Goal: Transaction & Acquisition: Register for event/course

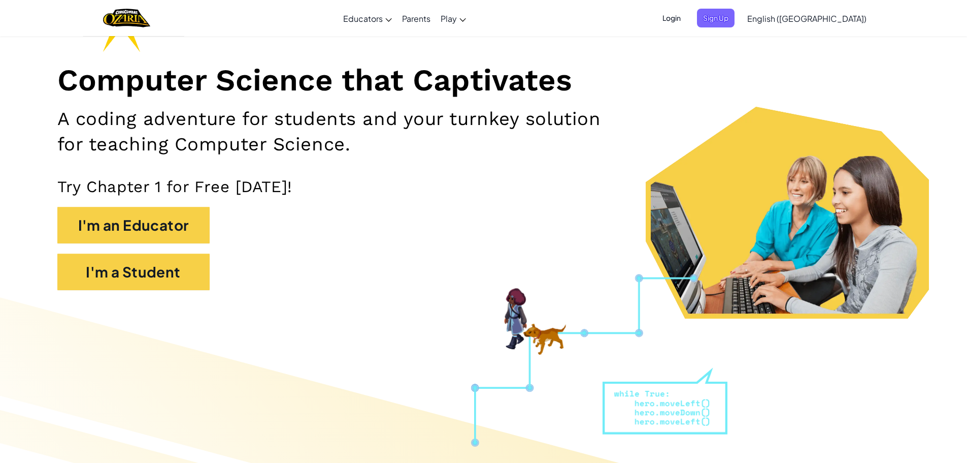
scroll to position [152, 0]
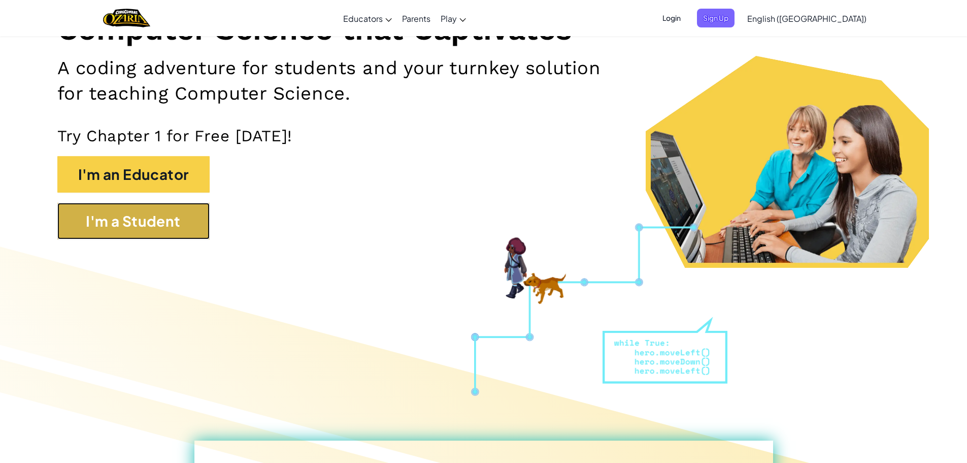
click at [192, 205] on button "I'm a Student" at bounding box center [133, 221] width 152 height 37
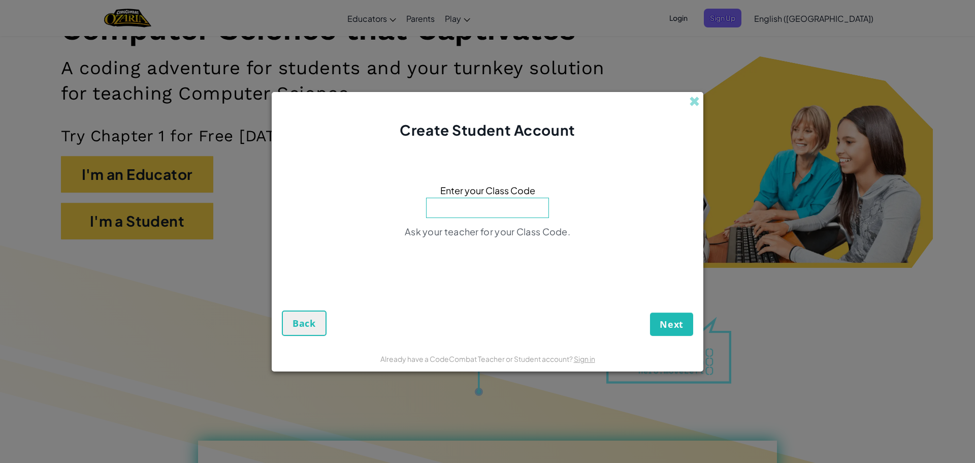
click at [694, 94] on div "Create Student Account" at bounding box center [488, 116] width 432 height 49
click at [694, 107] on span at bounding box center [694, 101] width 11 height 11
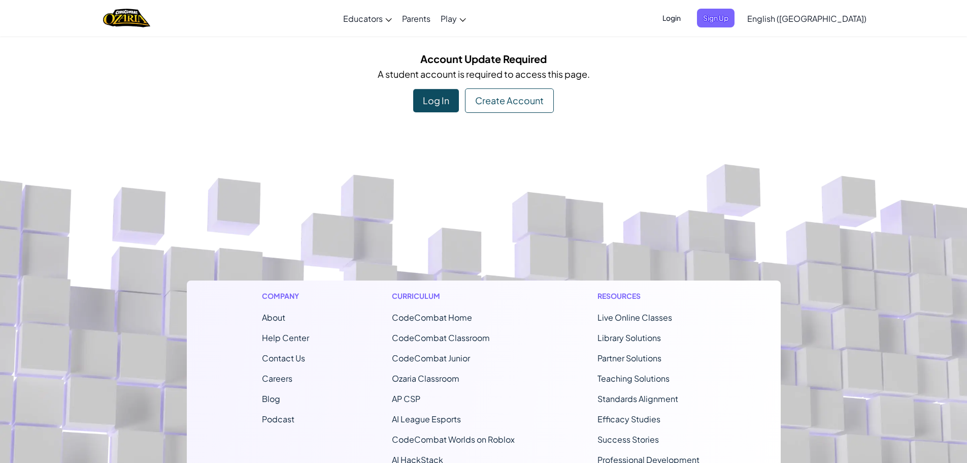
click at [478, 94] on div "Create Account" at bounding box center [509, 100] width 89 height 24
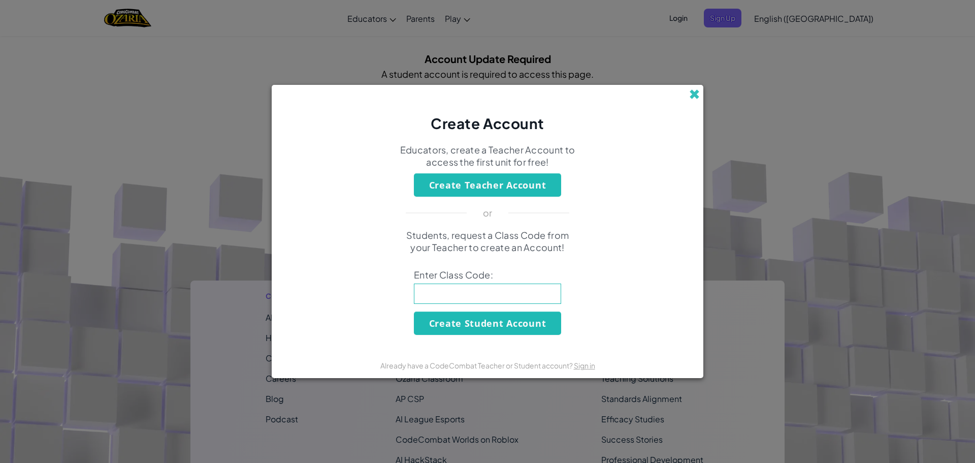
click at [696, 94] on span at bounding box center [694, 94] width 11 height 11
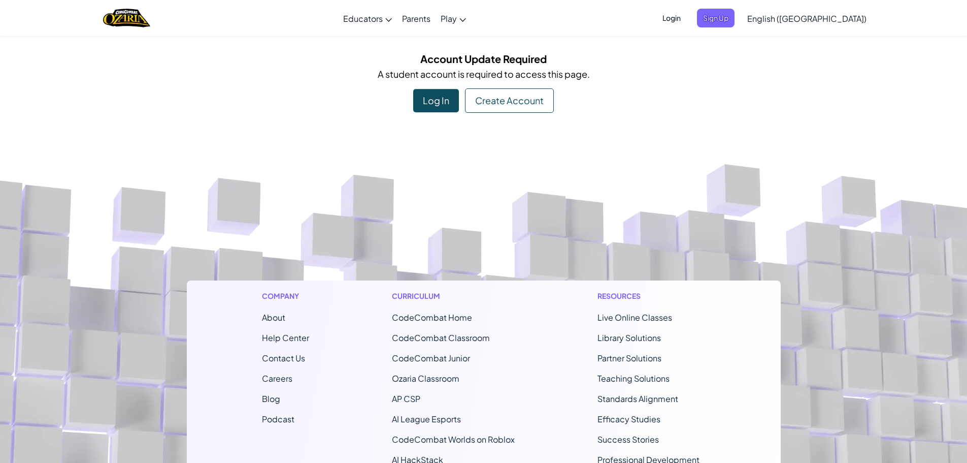
click at [447, 103] on div "Log In" at bounding box center [436, 100] width 46 height 23
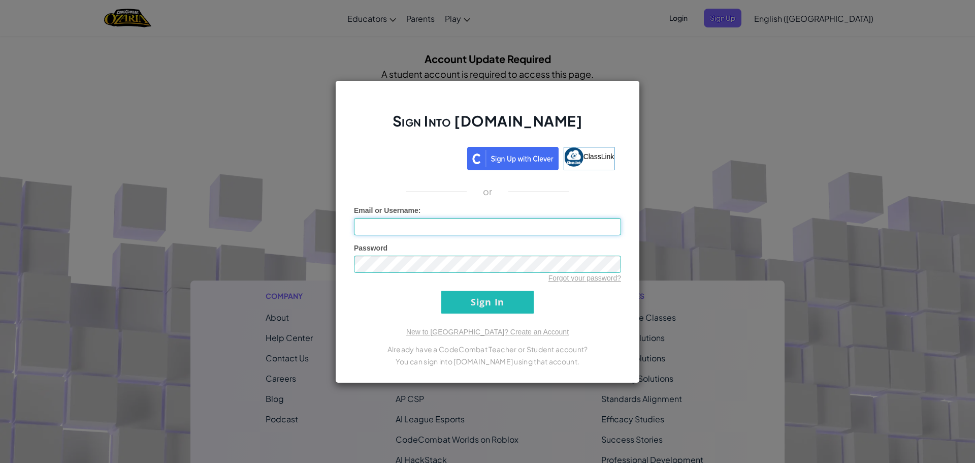
click at [442, 228] on input "Email or Username :" at bounding box center [487, 226] width 267 height 17
type input "279761"
click at [454, 304] on input "Sign In" at bounding box center [487, 301] width 92 height 23
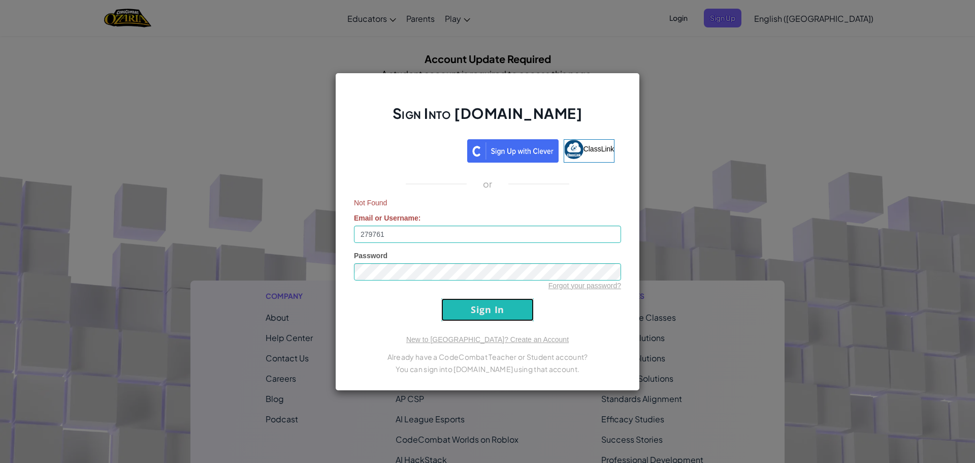
drag, startPoint x: 452, startPoint y: 300, endPoint x: 454, endPoint y: 313, distance: 13.9
click at [452, 309] on input "Sign In" at bounding box center [487, 309] width 92 height 23
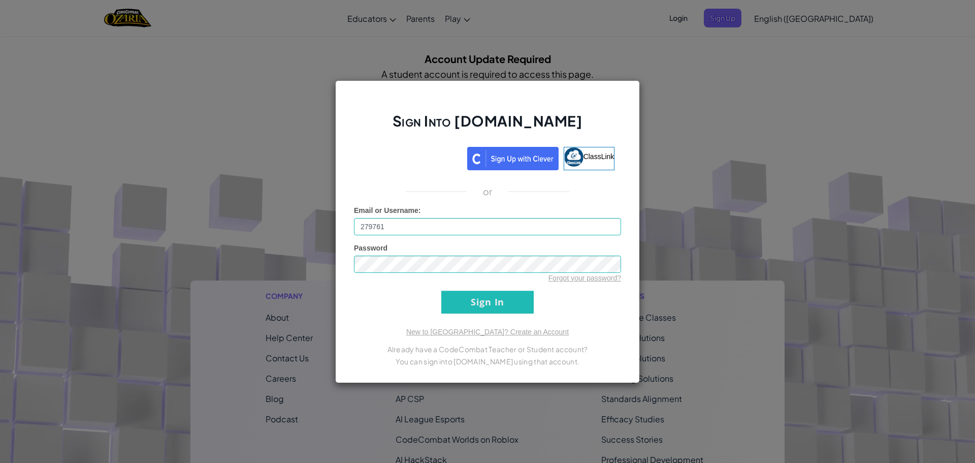
click at [455, 316] on div "Sign Into [DOMAIN_NAME] ClassLink or Email or Username : 279761 Password Forgot…" at bounding box center [487, 231] width 305 height 303
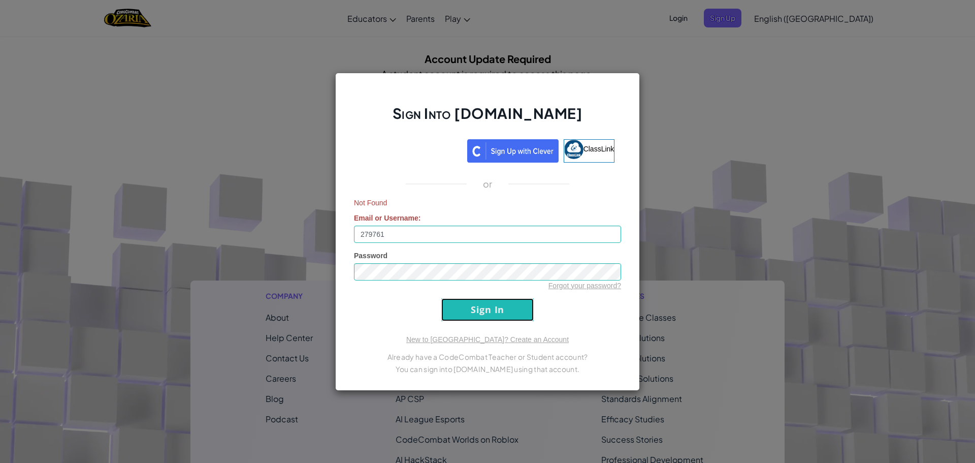
click at [456, 306] on input "Sign In" at bounding box center [487, 309] width 92 height 23
click at [417, 227] on input "279761" at bounding box center [487, 233] width 267 height 17
click at [638, 288] on div "Sign Into [DOMAIN_NAME] ClassLink or Not Found Email or Username : 279761 Passw…" at bounding box center [487, 232] width 305 height 318
click at [658, 293] on div "Sign Into [DOMAIN_NAME] ClassLink or Not Found Email or Username : 279761 Passw…" at bounding box center [487, 231] width 975 height 463
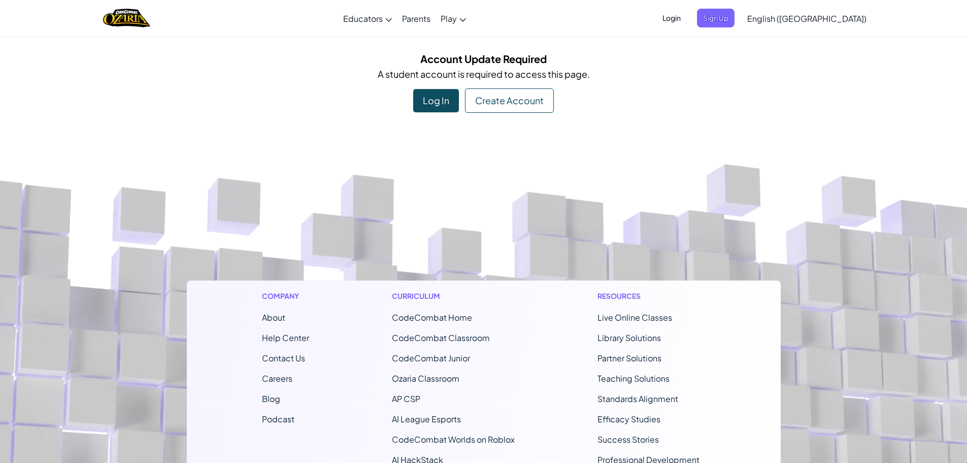
click at [805, 242] on footer "Company About Help Center Contact Us Careers Blog Podcast Curriculum CodeCombat…" at bounding box center [483, 403] width 967 height 550
click at [735, 22] on span "Sign Up" at bounding box center [716, 18] width 38 height 19
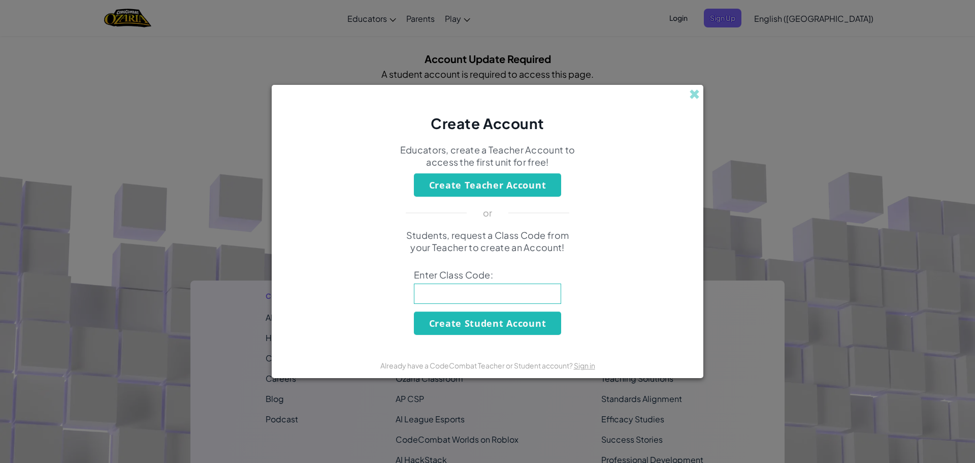
click at [700, 89] on div "Create Account" at bounding box center [488, 109] width 432 height 49
click at [696, 92] on span at bounding box center [694, 94] width 11 height 11
